Goal: Transaction & Acquisition: Purchase product/service

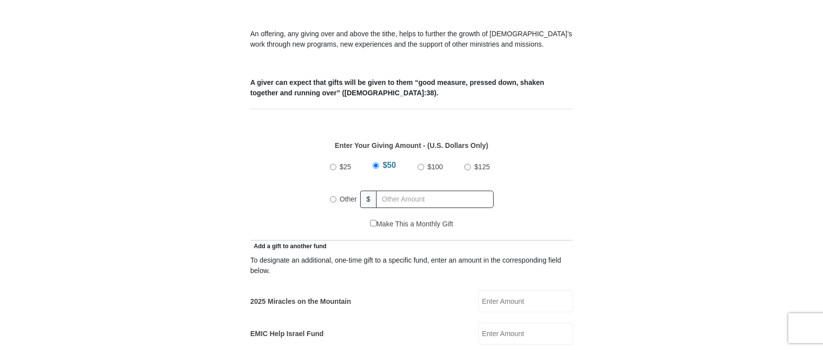
scroll to position [298, 0]
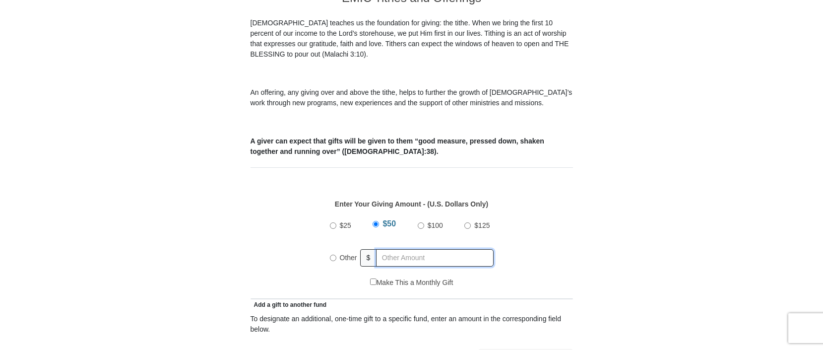
radio input "true"
click at [424, 251] on input "text" at bounding box center [437, 257] width 114 height 17
type input "249.00"
drag, startPoint x: 569, startPoint y: 225, endPoint x: 575, endPoint y: 224, distance: 6.5
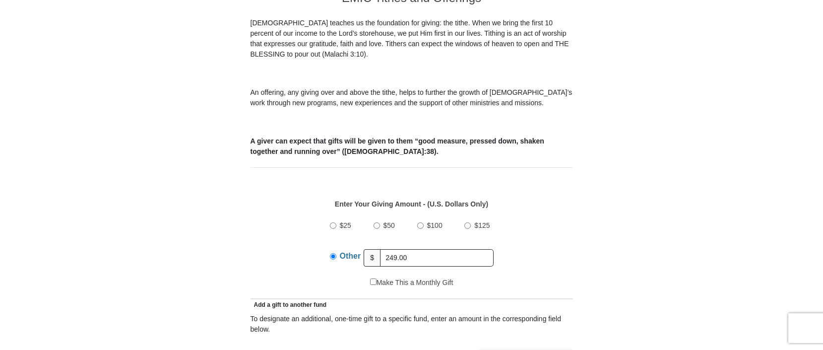
click at [540, 199] on p "Enter Your Giving Amount - (U.S. Dollars Only)" at bounding box center [411, 204] width 312 height 10
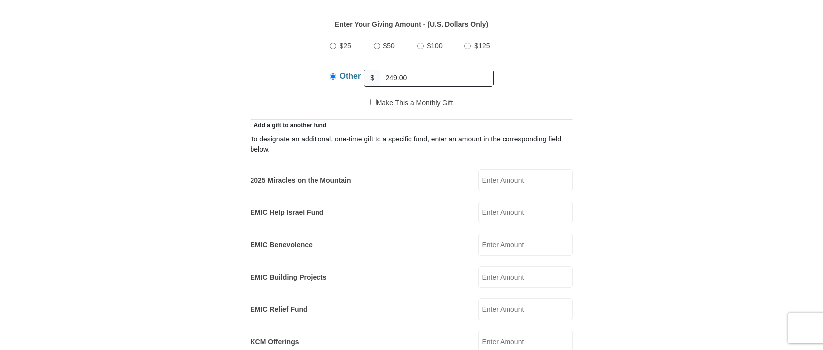
scroll to position [496, 0]
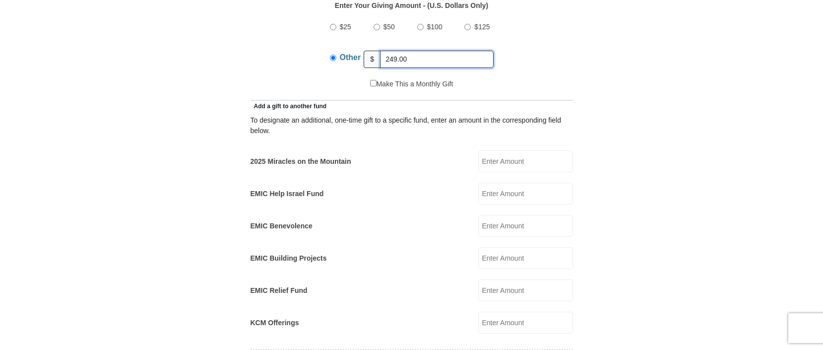
drag, startPoint x: 449, startPoint y: 50, endPoint x: 333, endPoint y: 49, distance: 116.0
click at [333, 49] on div "Other $ 249.00" at bounding box center [412, 59] width 164 height 25
click at [671, 84] on form "[GEOGRAPHIC_DATA][DEMOGRAPHIC_DATA] Online Giving Because of gifts like yours, …" at bounding box center [411, 285] width 565 height 1483
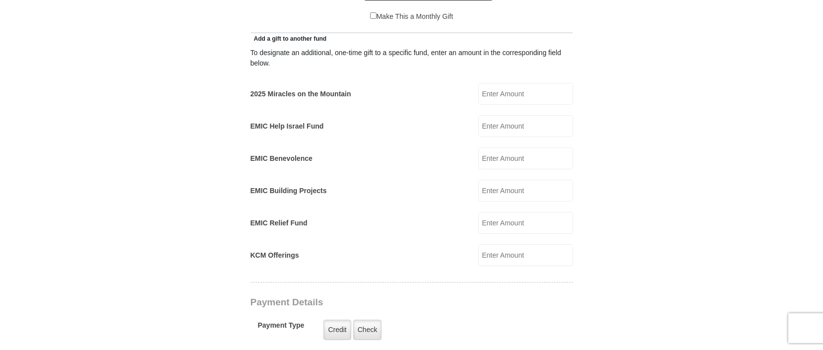
scroll to position [595, 0]
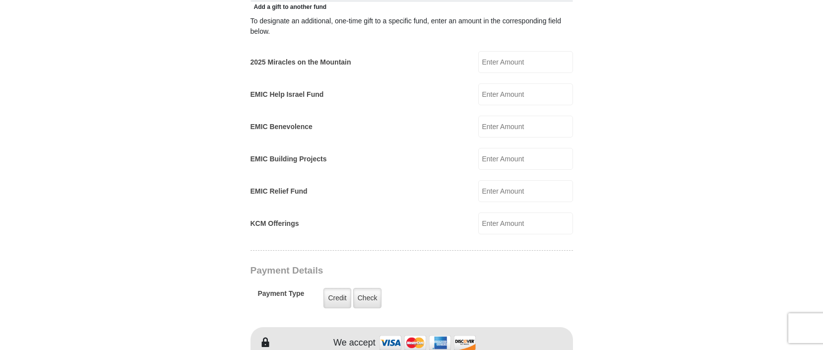
click at [497, 216] on input "KCM Offerings" at bounding box center [525, 223] width 95 height 22
type input "249.00"
drag, startPoint x: 506, startPoint y: 209, endPoint x: 378, endPoint y: 209, distance: 128.4
click at [378, 212] on div "KCM Offerings 249.00 KCM Offerings Amount must be a valid number Make This a Mo…" at bounding box center [411, 223] width 322 height 22
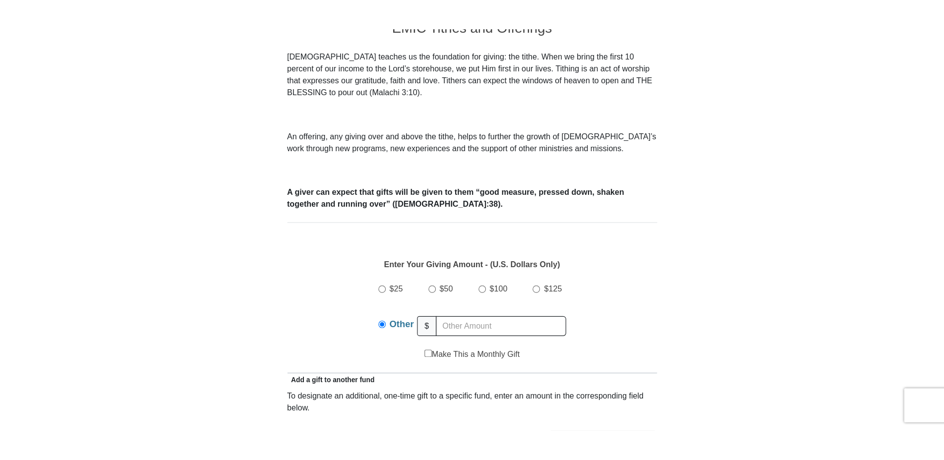
scroll to position [0, 0]
